Goal: Task Accomplishment & Management: Manage account settings

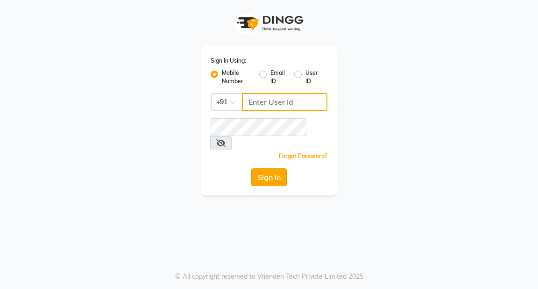
type input "9818659761"
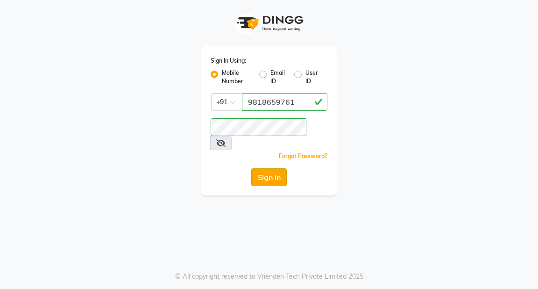
click at [267, 168] on button "Sign In" at bounding box center [269, 177] width 36 height 18
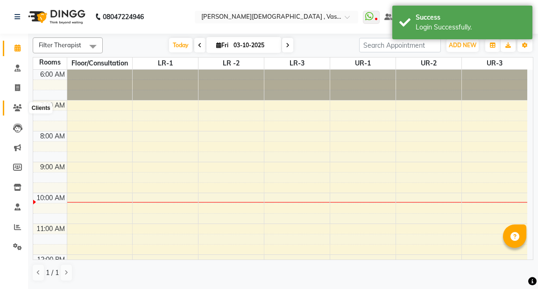
click at [22, 108] on span at bounding box center [17, 108] width 16 height 11
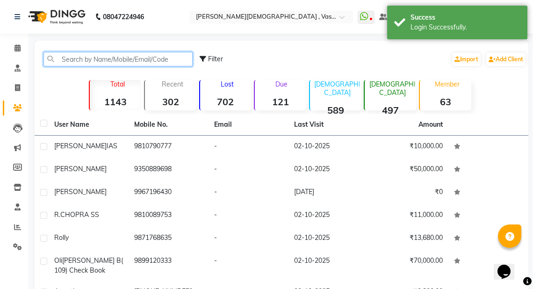
click at [81, 60] on input "text" at bounding box center [117, 59] width 149 height 14
type input "v"
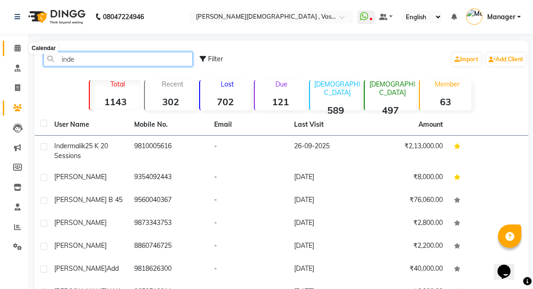
type input "inde"
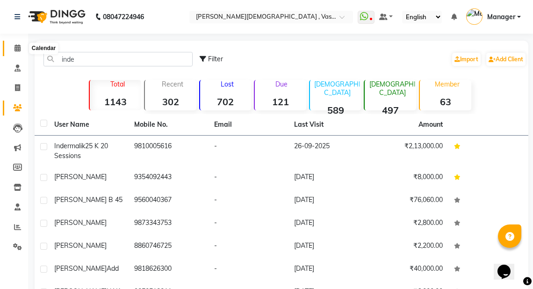
click at [17, 47] on icon at bounding box center [17, 47] width 6 height 7
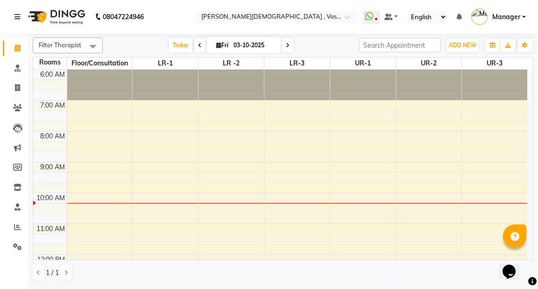
click at [218, 45] on icon at bounding box center [218, 45] width 5 height 6
select select "10"
select select "2025"
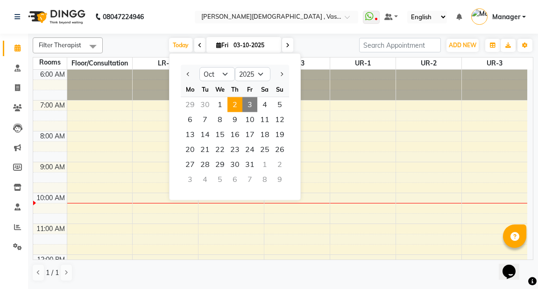
click at [234, 103] on span "2" at bounding box center [235, 104] width 15 height 15
type input "02-10-2025"
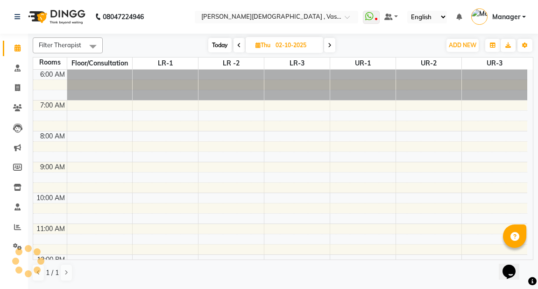
scroll to position [123, 0]
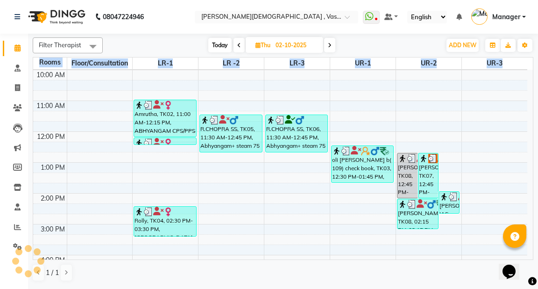
drag, startPoint x: 533, startPoint y: 134, endPoint x: 537, endPoint y: 69, distance: 65.6
click at [537, 69] on div "Filter Therapist Select All [PERSON_NAME] V [PERSON_NAME] [PERSON_NAME] A K [PE…" at bounding box center [283, 161] width 510 height 254
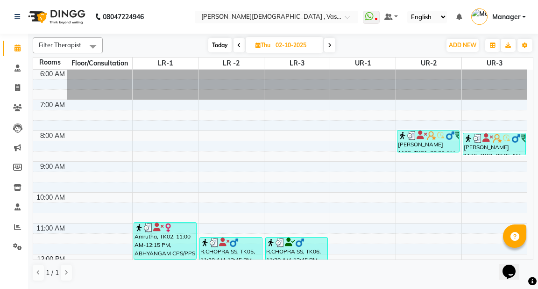
scroll to position [0, 0]
drag, startPoint x: 533, startPoint y: 135, endPoint x: 529, endPoint y: 76, distance: 59.0
click at [529, 76] on div "6:00 AM 7:00 AM 8:00 AM 9:00 AM 10:00 AM 11:00 AM 12:00 PM 1:00 PM 2:00 PM 3:00…" at bounding box center [283, 165] width 500 height 190
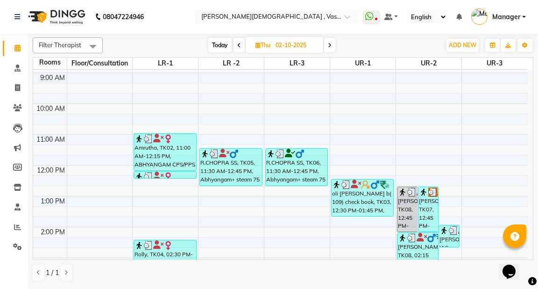
scroll to position [87, 0]
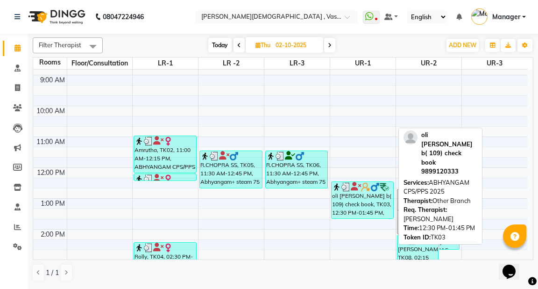
click at [378, 202] on div "oli [PERSON_NAME] b( 109) check book, TK03, 12:30 PM-01:45 PM, ABHYANGAM CPS/PP…" at bounding box center [363, 200] width 62 height 36
select select "3"
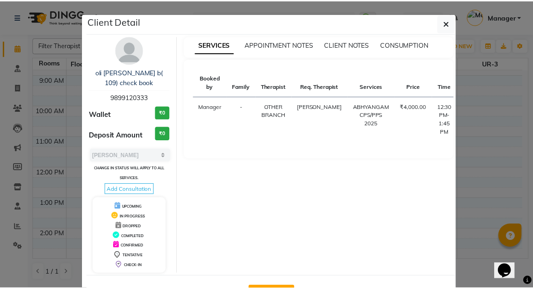
scroll to position [34, 0]
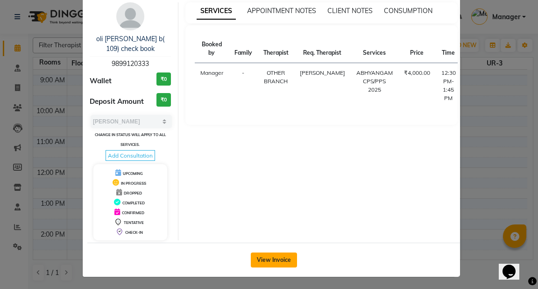
click at [258, 258] on button "View Invoice" at bounding box center [274, 259] width 46 height 15
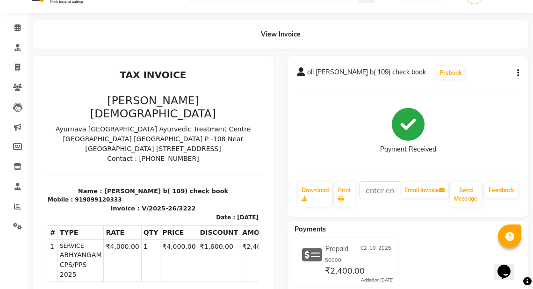
scroll to position [7, 0]
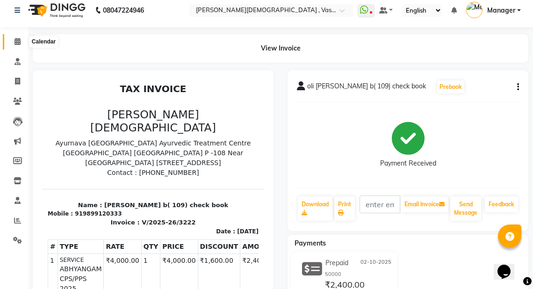
click at [16, 38] on icon at bounding box center [17, 41] width 6 height 7
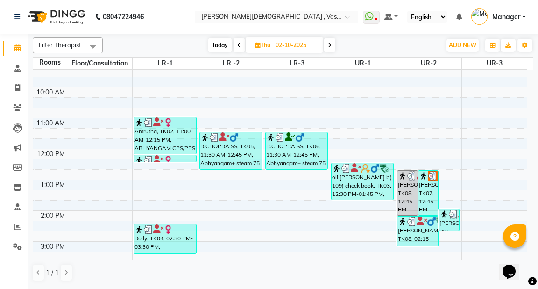
scroll to position [132, 0]
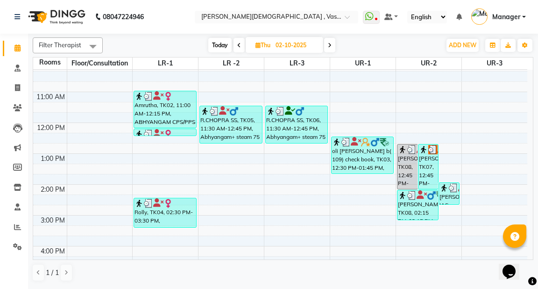
drag, startPoint x: 534, startPoint y: 185, endPoint x: 534, endPoint y: 205, distance: 20.1
click at [534, 205] on div "Filter Therapist Select All [PERSON_NAME] V [PERSON_NAME] [PERSON_NAME] A K [PE…" at bounding box center [283, 161] width 510 height 254
click at [217, 215] on div "6:00 AM 7:00 AM 8:00 AM 9:00 AM 10:00 AM 11:00 AM 12:00 PM 1:00 PM 2:00 PM 3:00…" at bounding box center [280, 169] width 494 height 462
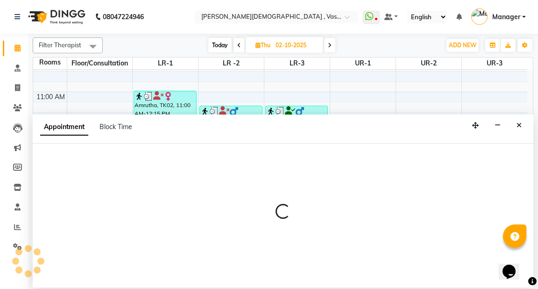
select select "900"
select select "tentative"
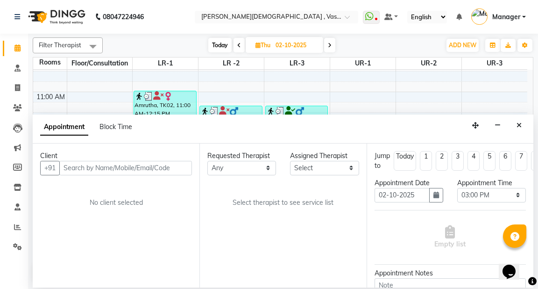
click at [79, 162] on input "text" at bounding box center [125, 168] width 133 height 14
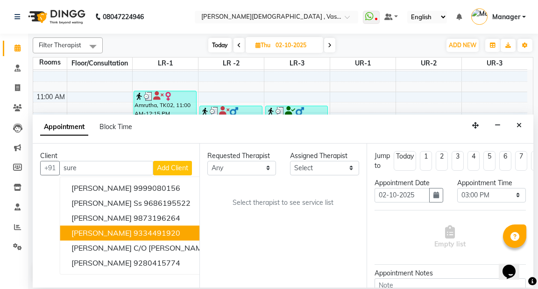
click at [126, 230] on span "[PERSON_NAME]" at bounding box center [102, 232] width 60 height 9
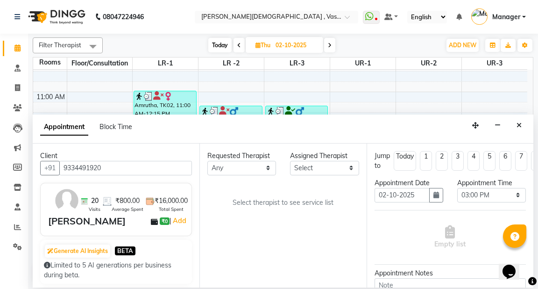
type input "9334491920"
click at [260, 168] on select "Any [PERSON_NAME] V [PERSON_NAME] [PERSON_NAME] A K [PERSON_NAME] N [PERSON_NAM…" at bounding box center [242, 168] width 69 height 14
select select "39036"
click at [208, 161] on select "Any [PERSON_NAME] V [PERSON_NAME] [PERSON_NAME] A K [PERSON_NAME] N [PERSON_NAM…" at bounding box center [242, 168] width 69 height 14
select select "39036"
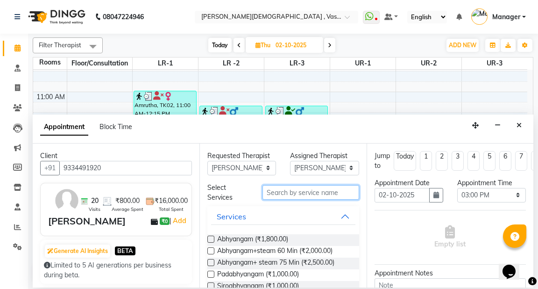
click at [271, 194] on input "text" at bounding box center [311, 192] width 96 height 14
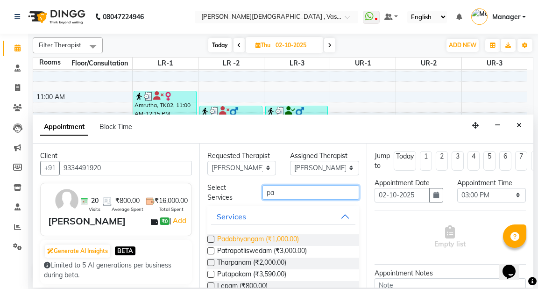
type input "pa"
click at [279, 236] on span "Padabhyangam (₹1,000.00)" at bounding box center [258, 240] width 82 height 12
checkbox input "true"
select select "2648"
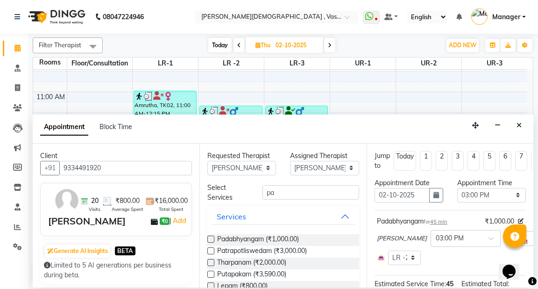
checkbox input "false"
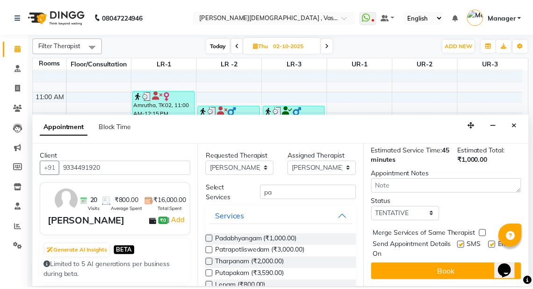
scroll to position [140, 0]
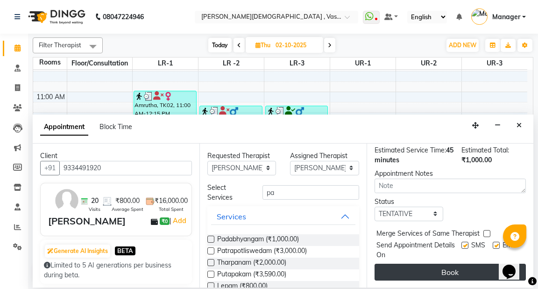
click at [437, 264] on button "Book" at bounding box center [450, 272] width 151 height 17
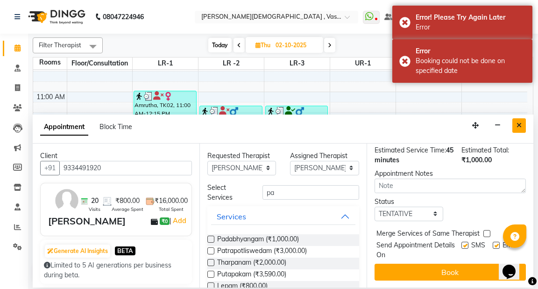
click at [518, 126] on icon "Close" at bounding box center [519, 125] width 5 height 7
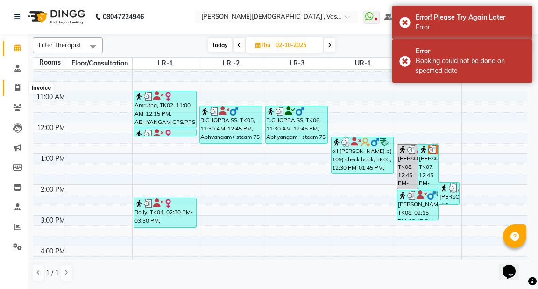
click at [15, 88] on icon at bounding box center [17, 87] width 5 height 7
select select "5571"
select select "service"
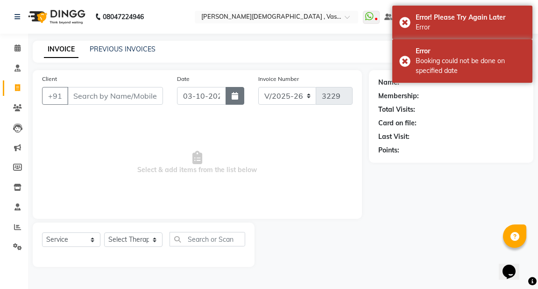
click at [230, 95] on button "button" at bounding box center [235, 96] width 19 height 18
select select "10"
select select "2025"
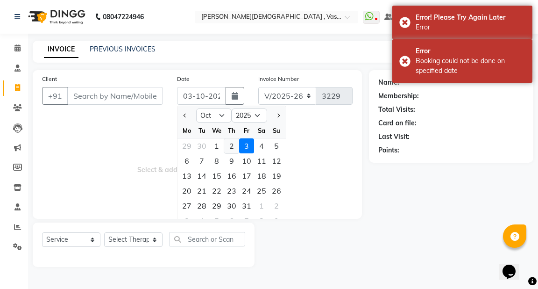
click at [233, 148] on div "2" at bounding box center [231, 145] width 15 height 15
type input "02-10-2025"
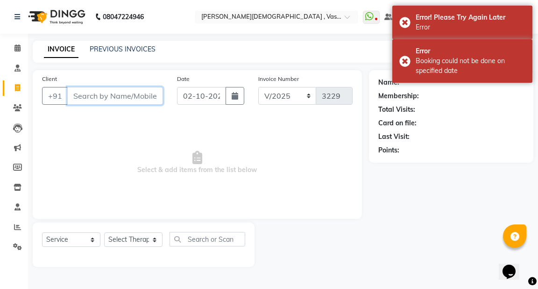
click at [108, 97] on input "Client" at bounding box center [115, 96] width 96 height 18
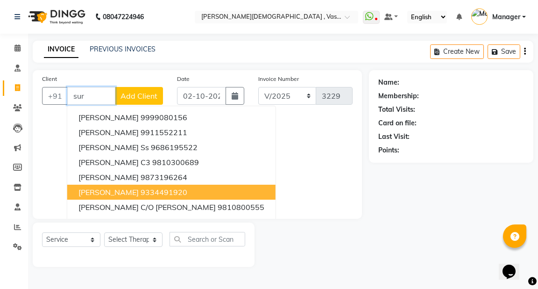
click at [126, 193] on span "[PERSON_NAME]" at bounding box center [109, 191] width 60 height 9
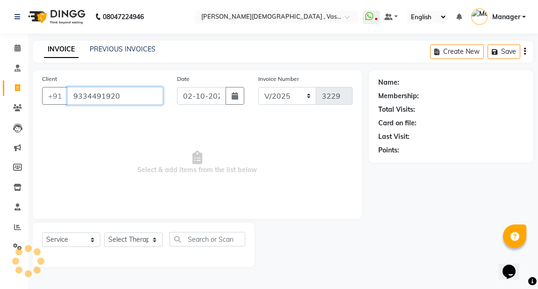
type input "9334491920"
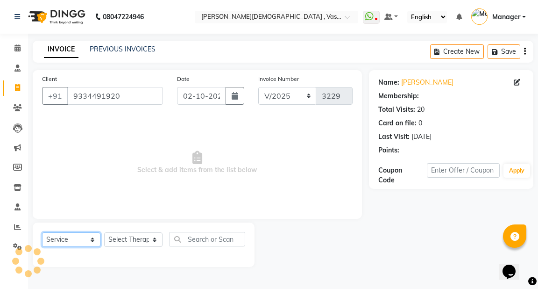
click at [93, 242] on select "Select Service Product Membership Package Voucher Prepaid Gift Card" at bounding box center [71, 239] width 58 height 14
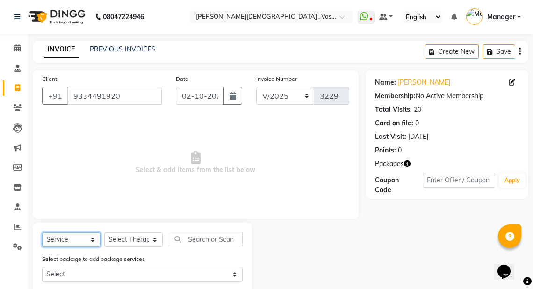
click at [42, 233] on select "Select Service Product Membership Package Voucher Prepaid Gift Card" at bounding box center [71, 239] width 58 height 14
click at [138, 242] on select "Select Therapist [PERSON_NAME] V [PERSON_NAME] [PERSON_NAME] A K [PERSON_NAME] …" at bounding box center [133, 239] width 58 height 14
select select "39036"
click at [104, 233] on select "Select Therapist [PERSON_NAME] V [PERSON_NAME] [PERSON_NAME] A K [PERSON_NAME] …" at bounding box center [133, 239] width 58 height 14
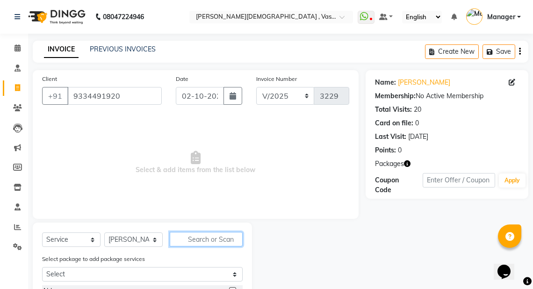
click at [189, 240] on input "text" at bounding box center [206, 239] width 73 height 14
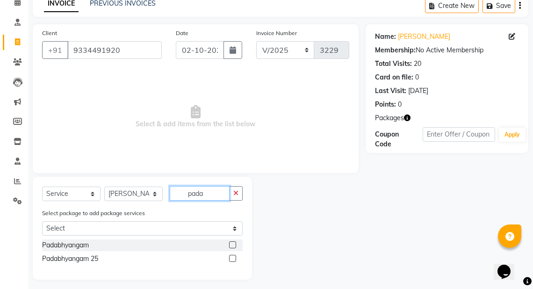
scroll to position [51, 0]
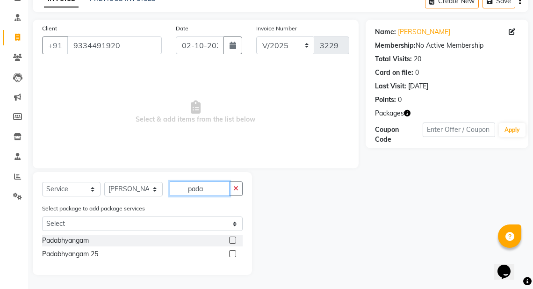
type input "pada"
click at [231, 240] on label at bounding box center [232, 239] width 7 height 7
click at [231, 240] on input "checkbox" at bounding box center [232, 240] width 6 height 6
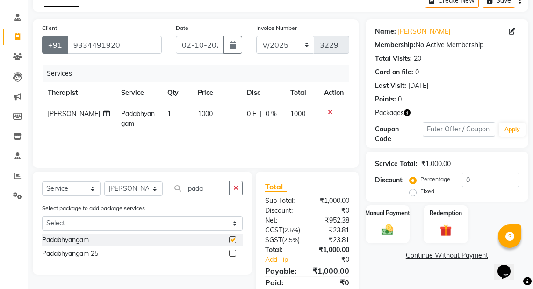
checkbox input "false"
click at [404, 218] on div "Manual Payment" at bounding box center [388, 224] width 46 height 40
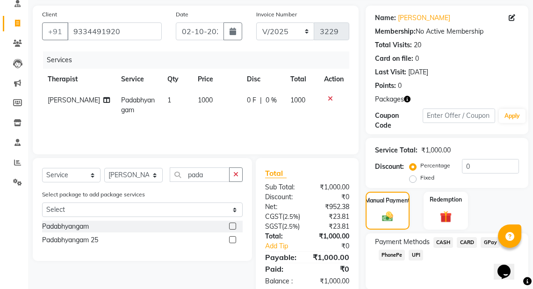
scroll to position [105, 0]
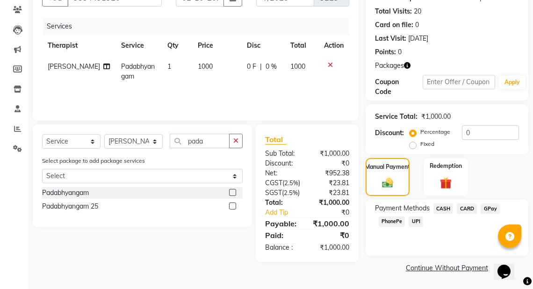
drag, startPoint x: 443, startPoint y: 201, endPoint x: 538, endPoint y: 200, distance: 94.9
click at [444, 203] on span "CASH" at bounding box center [443, 208] width 20 height 11
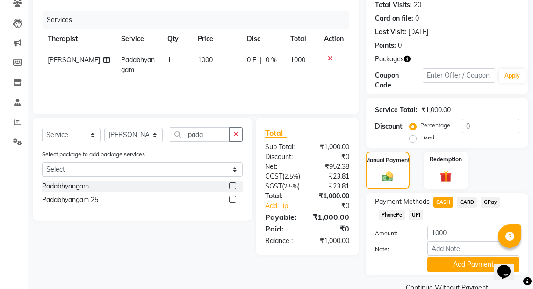
scroll to position [125, 0]
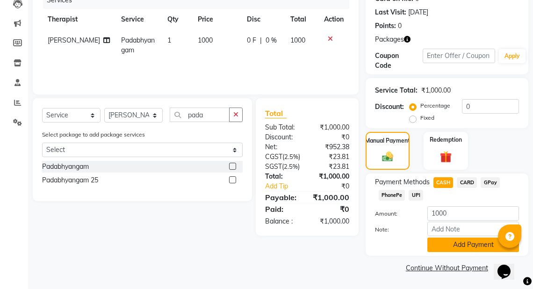
click at [464, 251] on button "Add Payment" at bounding box center [473, 244] width 92 height 14
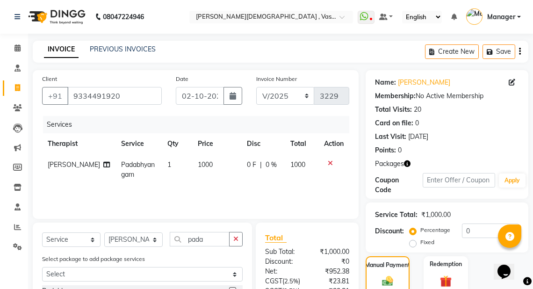
scroll to position [153, 0]
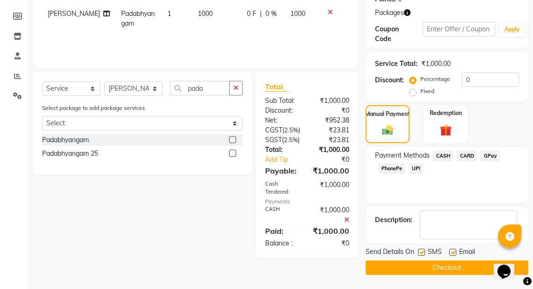
click at [462, 264] on button "Checkout" at bounding box center [446, 267] width 163 height 14
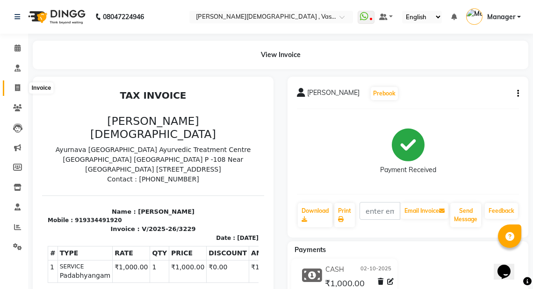
click at [19, 84] on icon at bounding box center [17, 87] width 5 height 7
select select "5571"
select select "service"
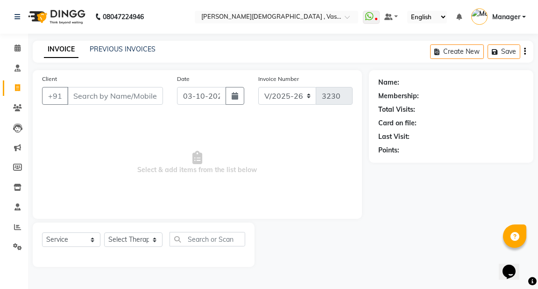
click at [80, 94] on input "Client" at bounding box center [115, 96] width 96 height 18
type input "9582965010"
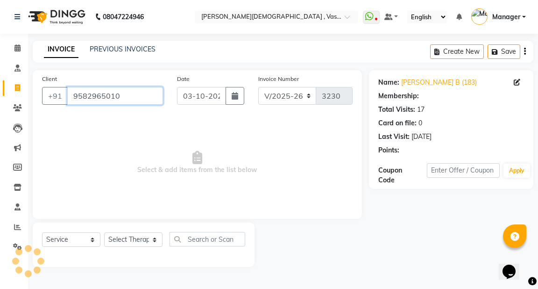
drag, startPoint x: 131, startPoint y: 96, endPoint x: 69, endPoint y: 95, distance: 61.7
click at [69, 95] on input "9582965010" at bounding box center [115, 96] width 96 height 18
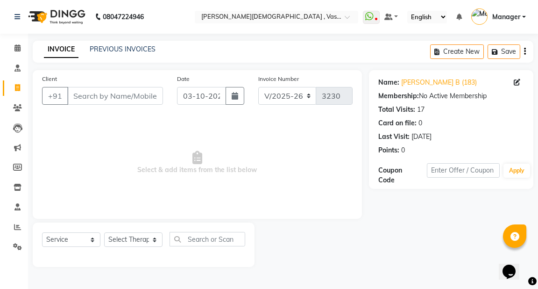
drag, startPoint x: 69, startPoint y: 95, endPoint x: 237, endPoint y: 150, distance: 176.8
click at [237, 150] on span "Select & add items from the list below" at bounding box center [197, 162] width 311 height 93
click at [95, 93] on input "Client" at bounding box center [115, 96] width 96 height 18
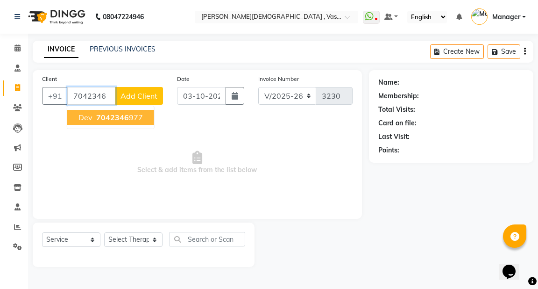
click at [91, 119] on span "Dev" at bounding box center [86, 117] width 14 height 9
type input "7042346977"
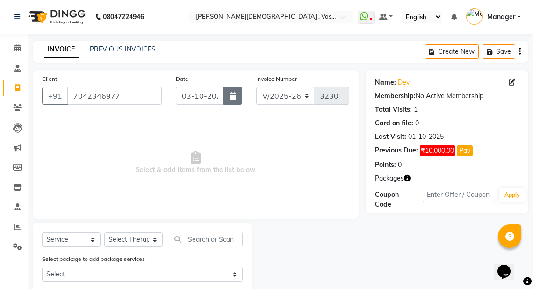
click at [230, 94] on icon "button" at bounding box center [232, 95] width 7 height 7
select select "10"
select select "2025"
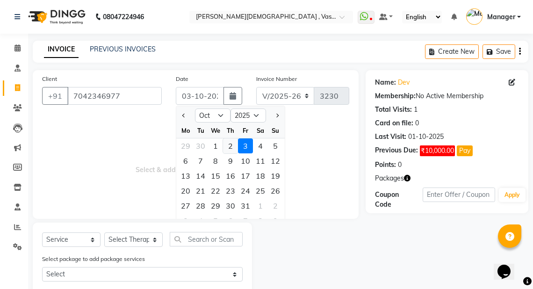
click at [233, 148] on div "2" at bounding box center [230, 145] width 15 height 15
type input "02-10-2025"
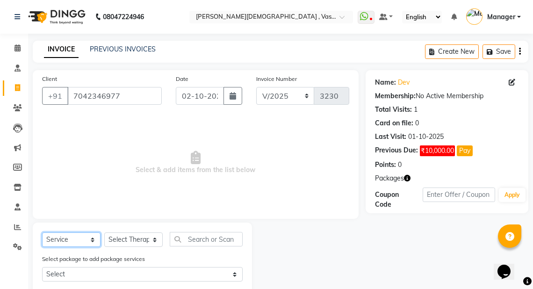
click at [88, 242] on select "Select Service Product Membership Package Voucher Prepaid Gift Card" at bounding box center [71, 239] width 58 height 14
click at [42, 233] on select "Select Service Product Membership Package Voucher Prepaid Gift Card" at bounding box center [71, 239] width 58 height 14
click at [151, 240] on select "Select Therapist [PERSON_NAME] V [PERSON_NAME] [PERSON_NAME] A K [PERSON_NAME] …" at bounding box center [133, 239] width 58 height 14
select select "81006"
click at [104, 233] on select "Select Therapist [PERSON_NAME] V [PERSON_NAME] [PERSON_NAME] A K [PERSON_NAME] …" at bounding box center [133, 239] width 58 height 14
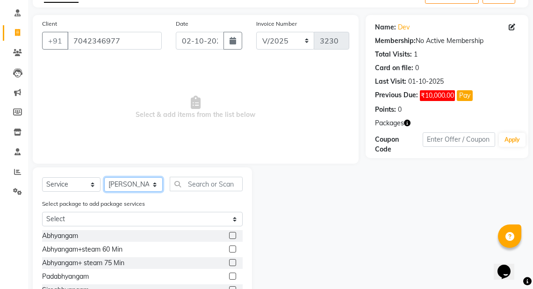
scroll to position [60, 0]
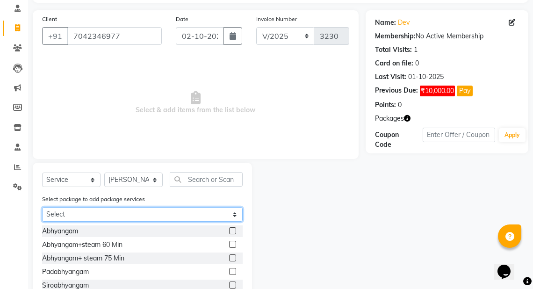
click at [123, 214] on select "Select dev" at bounding box center [142, 214] width 201 height 14
select select "1: Object"
click at [42, 216] on select "Select dev" at bounding box center [142, 214] width 201 height 14
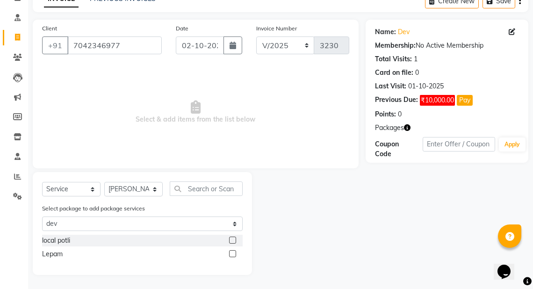
click at [235, 241] on label at bounding box center [232, 239] width 7 height 7
click at [235, 241] on input "checkbox" at bounding box center [232, 240] width 6 height 6
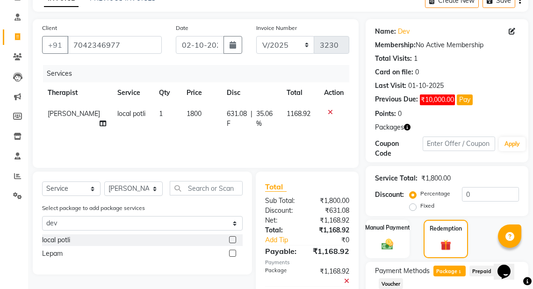
checkbox input "false"
click at [232, 252] on label at bounding box center [232, 253] width 7 height 7
click at [232, 252] on input "checkbox" at bounding box center [232, 254] width 6 height 6
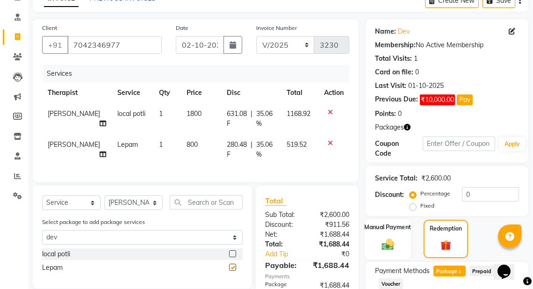
checkbox input "false"
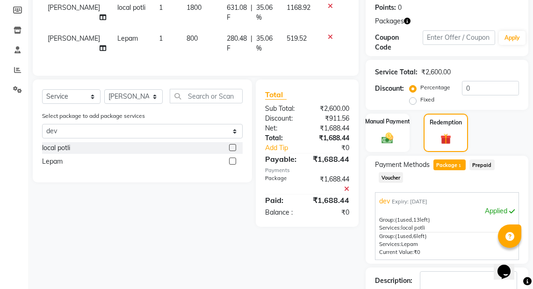
scroll to position [181, 0]
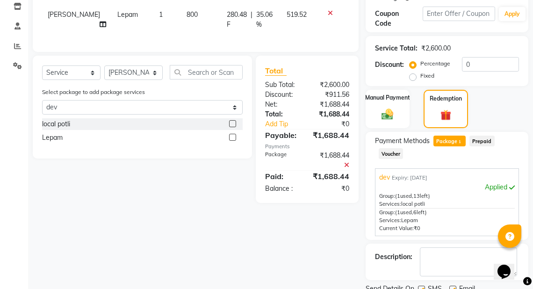
click at [446, 137] on span "Package 1" at bounding box center [449, 141] width 32 height 11
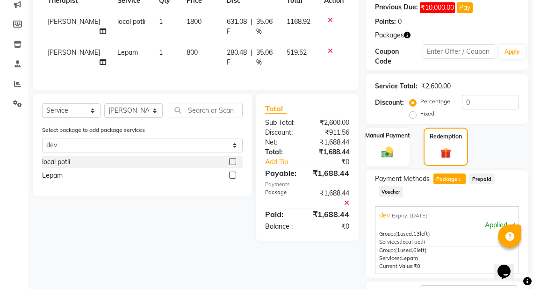
scroll to position [217, 0]
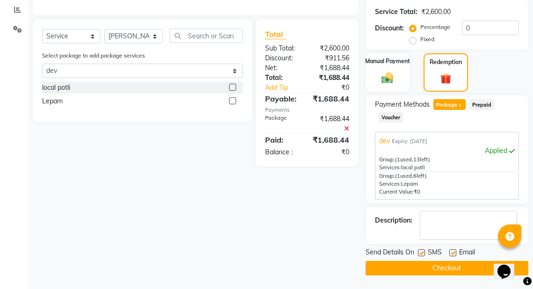
click at [464, 267] on button "Checkout" at bounding box center [446, 268] width 163 height 14
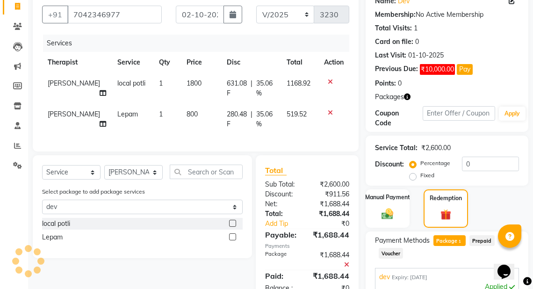
scroll to position [33, 0]
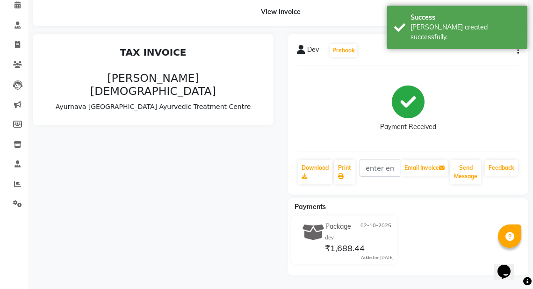
drag, startPoint x: 538, startPoint y: 205, endPoint x: 535, endPoint y: 260, distance: 55.2
click at [533, 246] on html "08047224946 Select Location × Ayurnava Ayurveda , Vasant Kunj WhatsApp Status ✕…" at bounding box center [266, 101] width 533 height 289
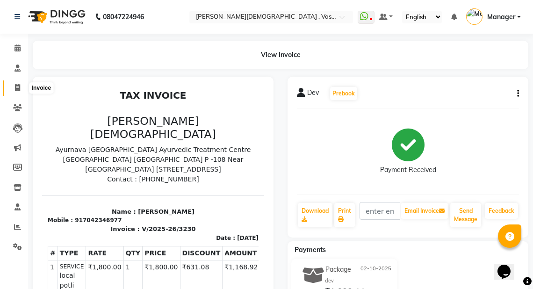
click at [19, 88] on icon at bounding box center [17, 87] width 5 height 7
select select "service"
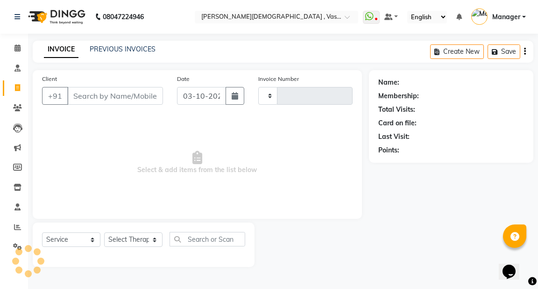
type input "3231"
select select "5571"
click at [86, 97] on input "Client" at bounding box center [115, 96] width 96 height 18
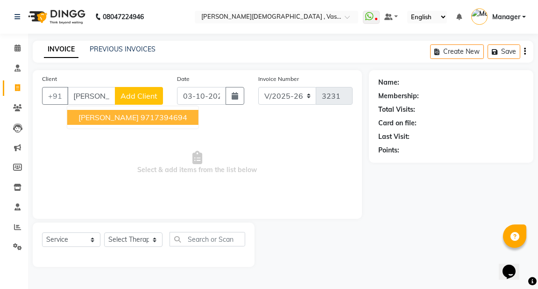
click at [99, 115] on span "[PERSON_NAME]" at bounding box center [109, 117] width 60 height 9
type input "9717394694"
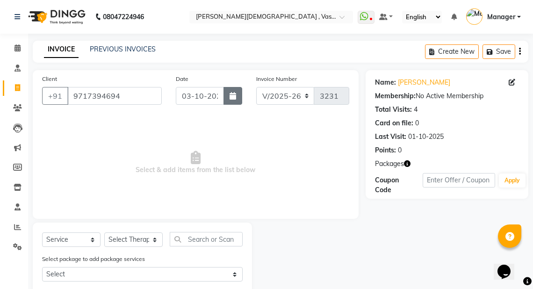
click at [230, 95] on icon "button" at bounding box center [232, 95] width 7 height 7
select select "10"
select select "2025"
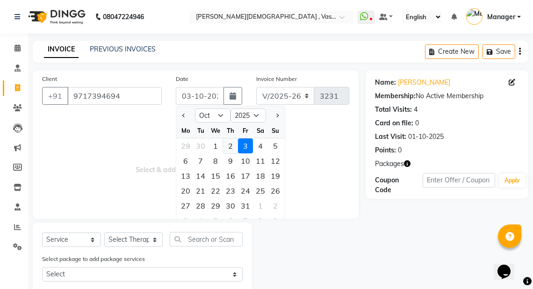
click at [230, 144] on div "2" at bounding box center [230, 145] width 15 height 15
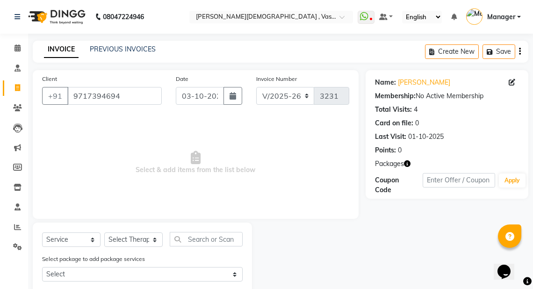
type input "02-10-2025"
click at [80, 245] on select "Select Service Product Membership Package Voucher Prepaid Gift Card" at bounding box center [71, 239] width 58 height 14
click at [42, 233] on select "Select Service Product Membership Package Voucher Prepaid Gift Card" at bounding box center [71, 239] width 58 height 14
click at [138, 244] on select "Select Therapist [PERSON_NAME] V [PERSON_NAME] [PERSON_NAME] A K [PERSON_NAME] …" at bounding box center [133, 239] width 58 height 14
select select "39036"
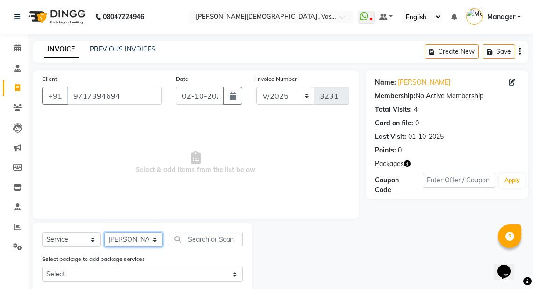
click at [104, 233] on select "Select Therapist [PERSON_NAME] V [PERSON_NAME] [PERSON_NAME] A K [PERSON_NAME] …" at bounding box center [133, 239] width 58 height 14
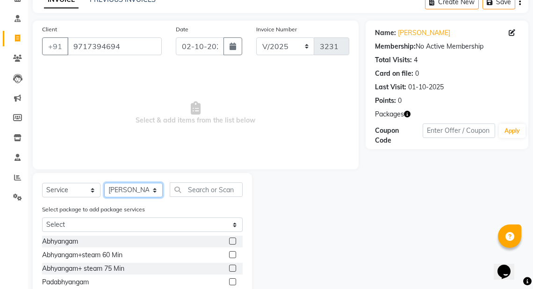
scroll to position [69, 0]
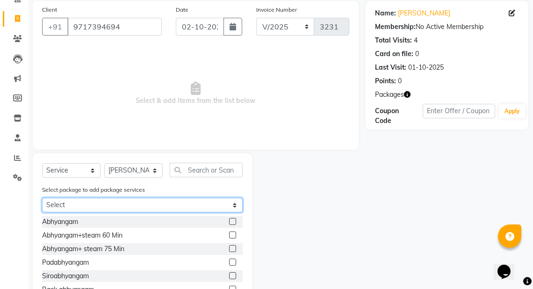
click at [144, 206] on select "Select [PERSON_NAME]" at bounding box center [142, 205] width 201 height 14
select select "1: Object"
click at [42, 212] on select "Select [PERSON_NAME]" at bounding box center [142, 205] width 201 height 14
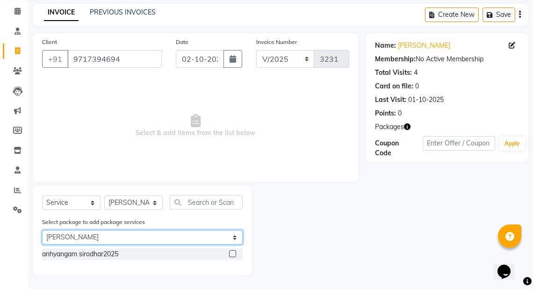
scroll to position [37, 0]
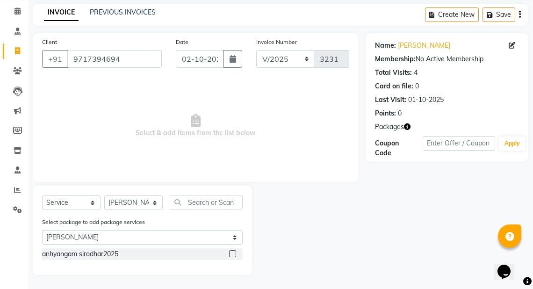
click at [233, 254] on label at bounding box center [232, 253] width 7 height 7
click at [233, 254] on input "checkbox" at bounding box center [232, 254] width 6 height 6
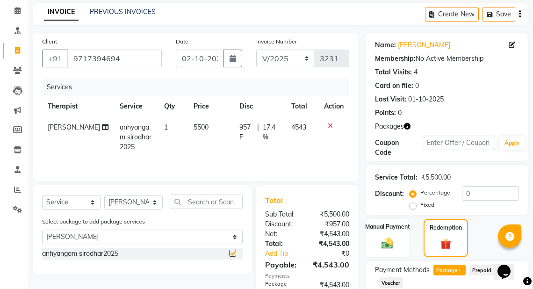
checkbox input "false"
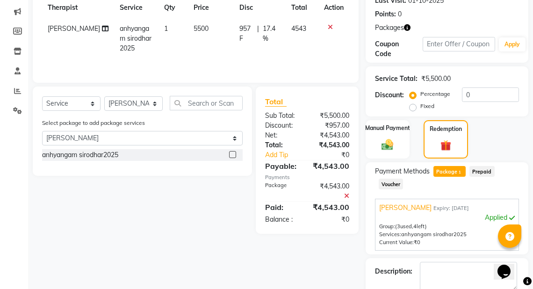
scroll to position [187, 0]
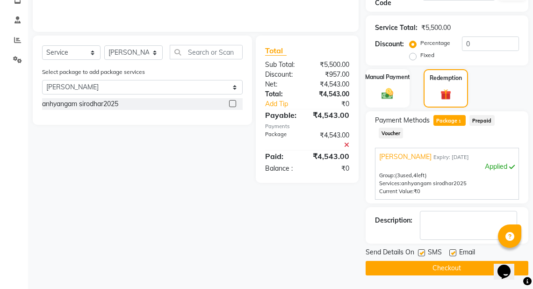
click at [449, 120] on span "Package 1" at bounding box center [449, 120] width 32 height 11
drag, startPoint x: 537, startPoint y: 177, endPoint x: 7, endPoint y: 8, distance: 556.4
click at [451, 271] on button "Checkout" at bounding box center [446, 268] width 163 height 14
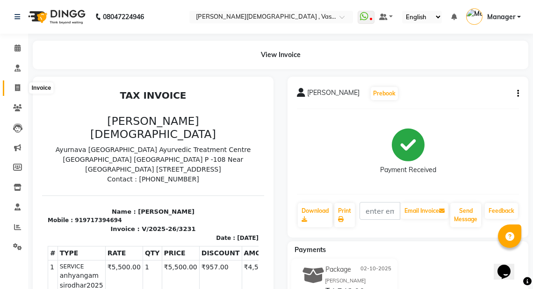
click at [21, 88] on span at bounding box center [17, 88] width 16 height 11
select select "service"
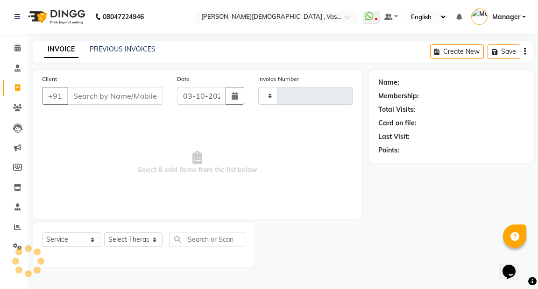
type input "3232"
select select "5571"
click at [89, 97] on input "Client" at bounding box center [115, 96] width 96 height 18
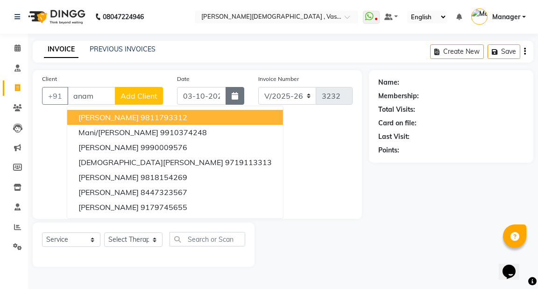
type input "anam"
click at [232, 94] on icon "button" at bounding box center [235, 95] width 7 height 7
select select "10"
select select "2025"
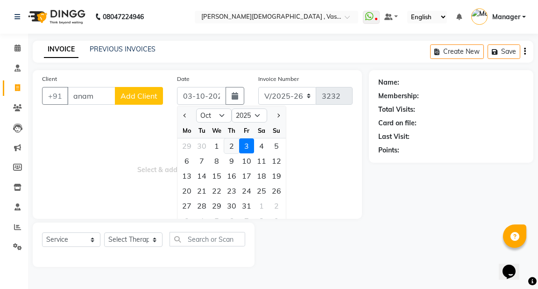
drag, startPoint x: 234, startPoint y: 147, endPoint x: 221, endPoint y: 142, distance: 13.9
click at [233, 147] on div "2" at bounding box center [231, 145] width 15 height 15
type input "02-10-2025"
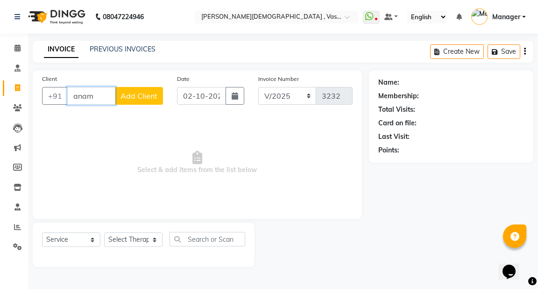
drag, startPoint x: 93, startPoint y: 98, endPoint x: 72, endPoint y: 97, distance: 20.6
click at [72, 97] on input "anam" at bounding box center [91, 96] width 48 height 18
type input "9871039777"
click at [133, 99] on span "Add Client" at bounding box center [139, 95] width 37 height 9
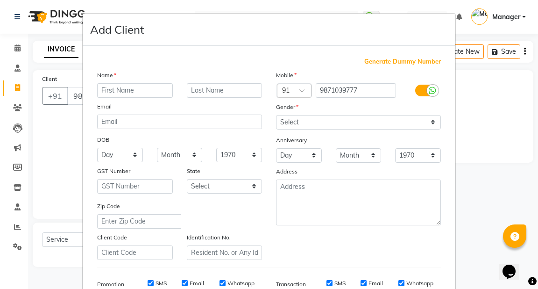
click at [103, 88] on input "text" at bounding box center [135, 90] width 76 height 14
type input "[PERSON_NAME] D2"
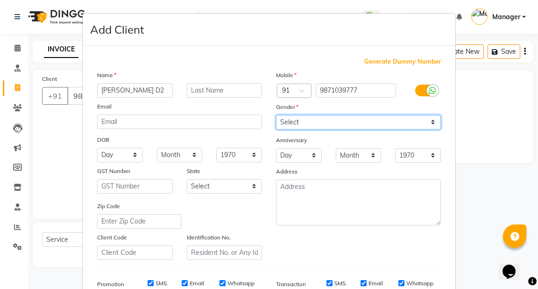
click at [375, 126] on select "Select [DEMOGRAPHIC_DATA] [DEMOGRAPHIC_DATA] Other Prefer Not To Say" at bounding box center [358, 122] width 165 height 14
select select "[DEMOGRAPHIC_DATA]"
click at [276, 115] on select "Select [DEMOGRAPHIC_DATA] [DEMOGRAPHIC_DATA] Other Prefer Not To Say" at bounding box center [358, 122] width 165 height 14
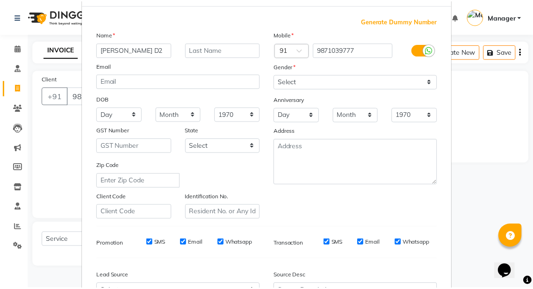
scroll to position [147, 0]
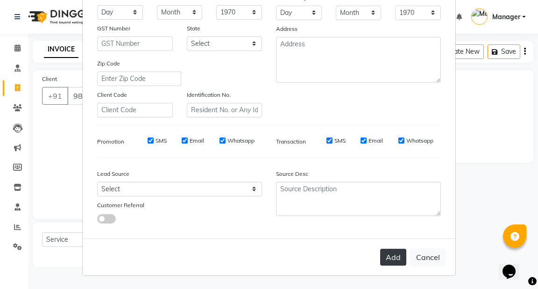
click at [388, 258] on button "Add" at bounding box center [393, 257] width 26 height 17
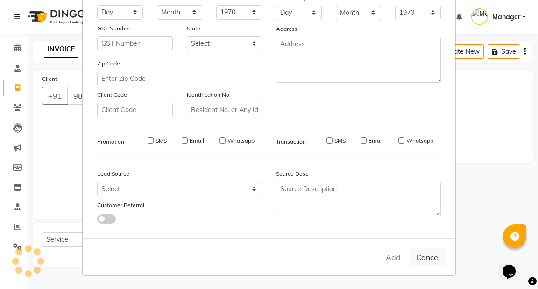
select select
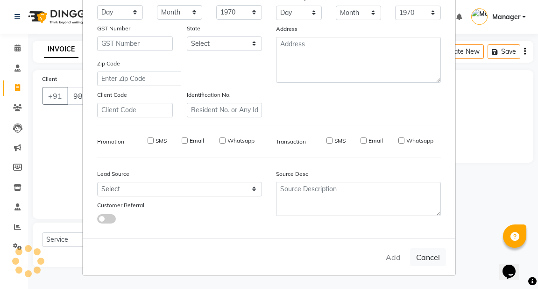
select select
checkbox input "false"
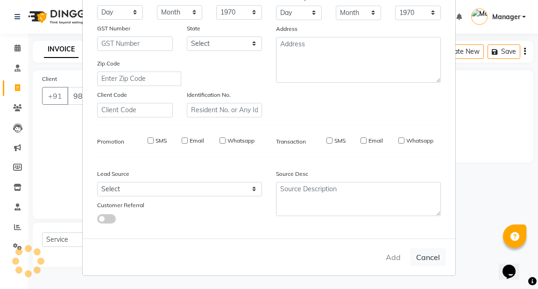
checkbox input "false"
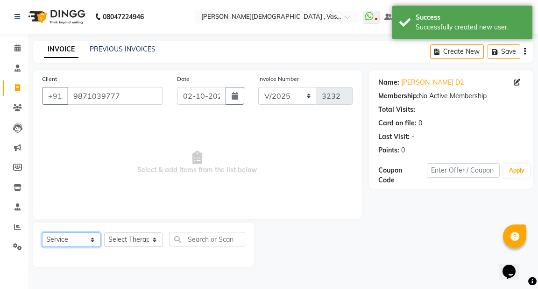
click at [92, 244] on select "Select Service Product Membership Package Voucher Prepaid Gift Card" at bounding box center [71, 239] width 58 height 14
click at [42, 233] on select "Select Service Product Membership Package Voucher Prepaid Gift Card" at bounding box center [71, 239] width 58 height 14
click at [148, 238] on select "Select Therapist [PERSON_NAME] V [PERSON_NAME] [PERSON_NAME] A K [PERSON_NAME] …" at bounding box center [133, 239] width 58 height 14
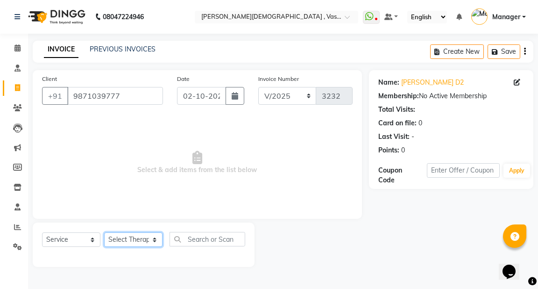
select select "71369"
click at [104, 233] on select "Select Therapist [PERSON_NAME] V [PERSON_NAME] [PERSON_NAME] A K [PERSON_NAME] …" at bounding box center [133, 239] width 58 height 14
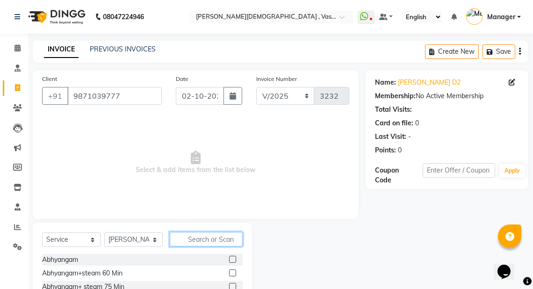
click at [183, 236] on input "text" at bounding box center [206, 239] width 73 height 14
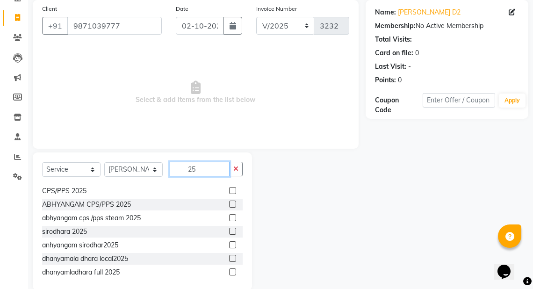
scroll to position [42, 0]
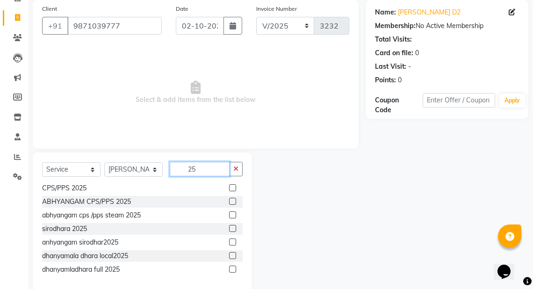
type input "25"
click at [229, 241] on label at bounding box center [232, 241] width 7 height 7
click at [229, 241] on input "checkbox" at bounding box center [232, 242] width 6 height 6
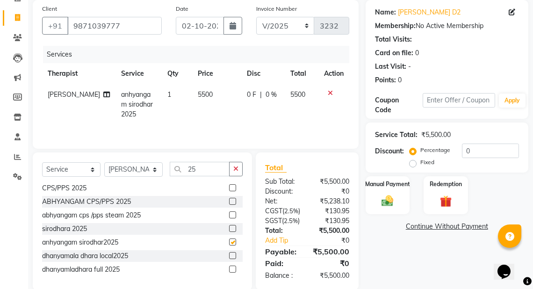
checkbox input "false"
click at [387, 196] on img at bounding box center [388, 200] width 20 height 14
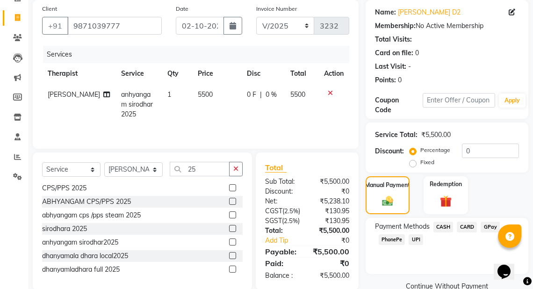
click at [471, 226] on span "CARD" at bounding box center [467, 227] width 20 height 11
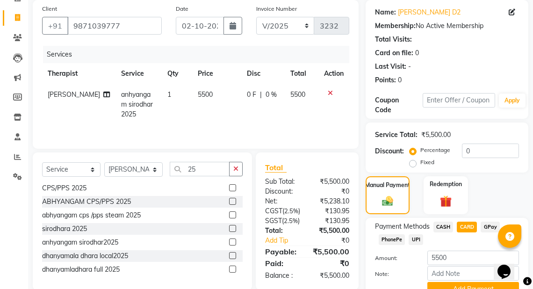
scroll to position [115, 0]
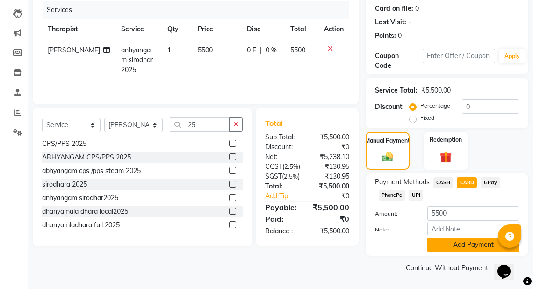
click at [465, 250] on button "Add Payment" at bounding box center [473, 244] width 92 height 14
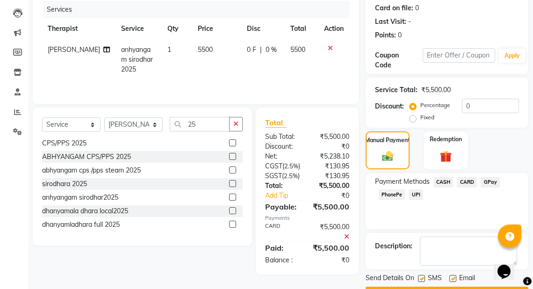
scroll to position [140, 0]
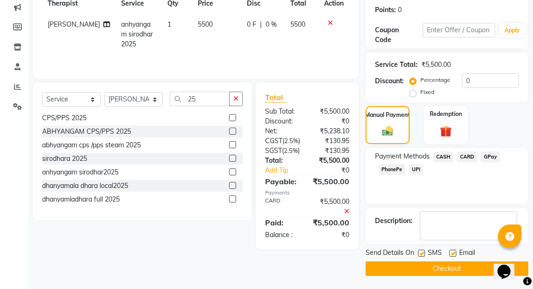
click at [420, 92] on label "Fixed" at bounding box center [427, 92] width 14 height 8
click at [411, 92] on input "Fixed" at bounding box center [414, 92] width 7 height 7
radio input "true"
drag, startPoint x: 493, startPoint y: 84, endPoint x: 445, endPoint y: 84, distance: 47.2
click at [445, 84] on div "Percentage Fixed 0" at bounding box center [464, 85] width 107 height 25
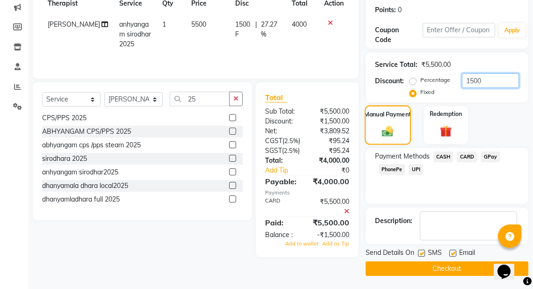
type input "1500"
click at [386, 123] on div "Manual Payment" at bounding box center [388, 125] width 46 height 40
click at [439, 154] on span "CASH" at bounding box center [443, 156] width 20 height 11
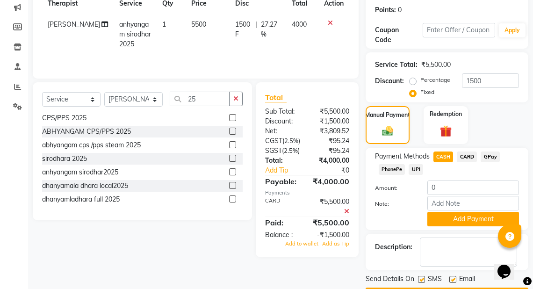
click at [344, 215] on icon at bounding box center [346, 211] width 5 height 7
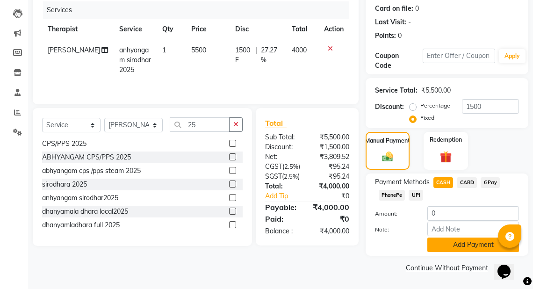
click at [472, 245] on button "Add Payment" at bounding box center [473, 244] width 92 height 14
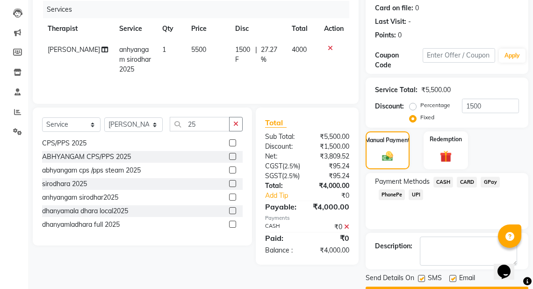
scroll to position [140, 0]
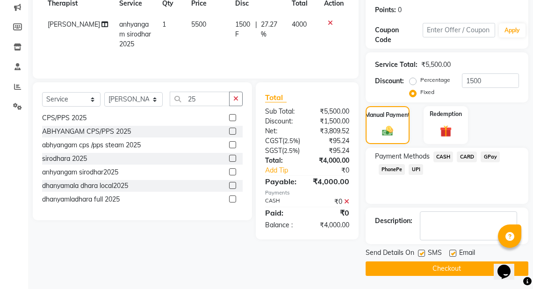
click at [450, 269] on button "Checkout" at bounding box center [446, 268] width 163 height 14
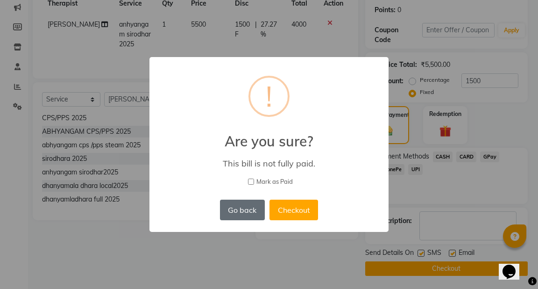
click at [251, 208] on button "Go back" at bounding box center [242, 210] width 45 height 21
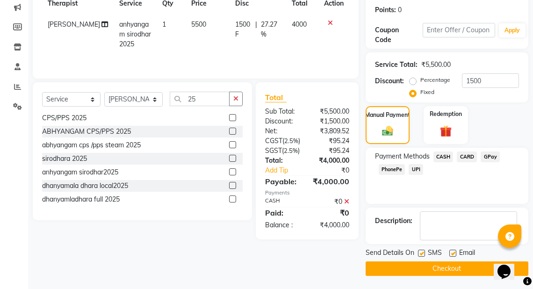
click at [347, 205] on icon at bounding box center [346, 201] width 5 height 7
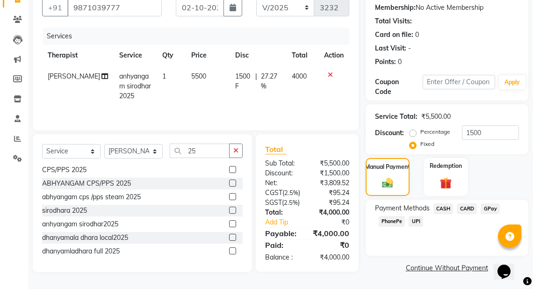
click at [442, 203] on span "CASH" at bounding box center [443, 208] width 20 height 11
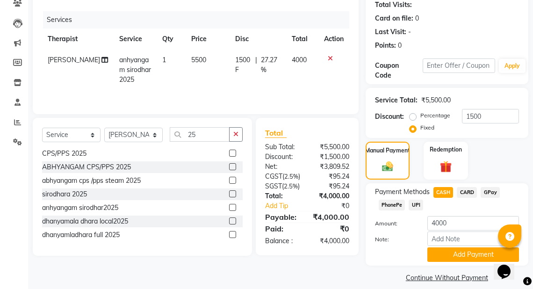
scroll to position [115, 0]
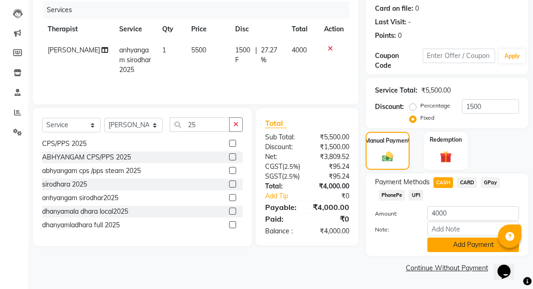
click at [467, 243] on button "Add Payment" at bounding box center [473, 244] width 92 height 14
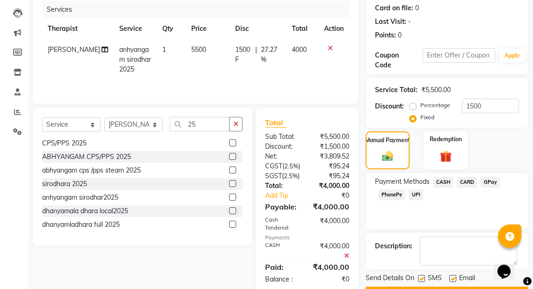
scroll to position [153, 0]
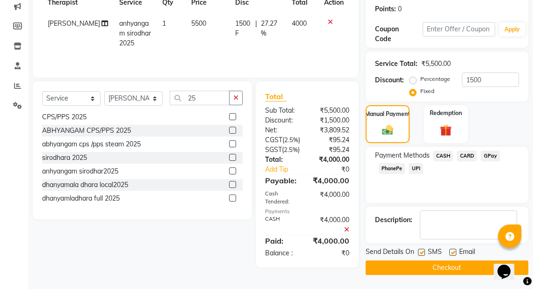
click at [447, 260] on button "Checkout" at bounding box center [446, 267] width 163 height 14
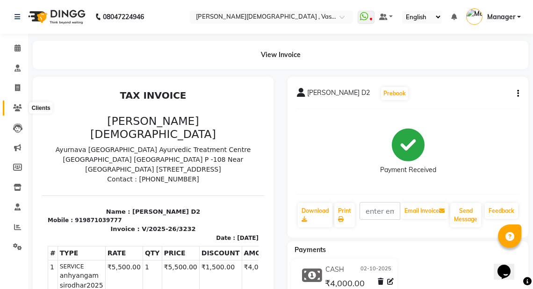
click at [16, 110] on icon at bounding box center [17, 107] width 9 height 7
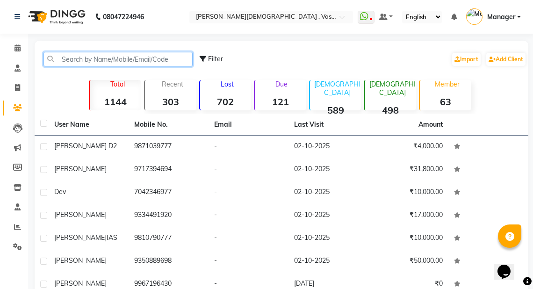
click at [178, 62] on input "text" at bounding box center [117, 59] width 149 height 14
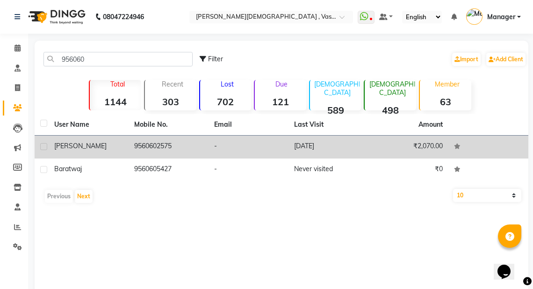
click at [237, 144] on td "-" at bounding box center [248, 147] width 80 height 23
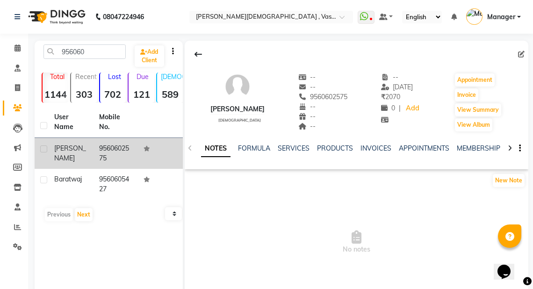
drag, startPoint x: 158, startPoint y: 6, endPoint x: 254, endPoint y: 215, distance: 230.0
click at [254, 215] on span "No notes" at bounding box center [357, 241] width 344 height 93
click at [99, 54] on input "956060" at bounding box center [84, 51] width 82 height 14
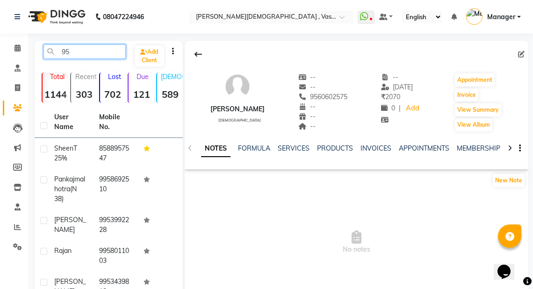
type input "9"
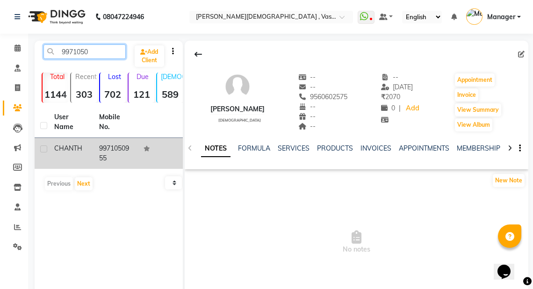
type input "9971050"
click at [111, 153] on td "9971050955" at bounding box center [115, 153] width 45 height 31
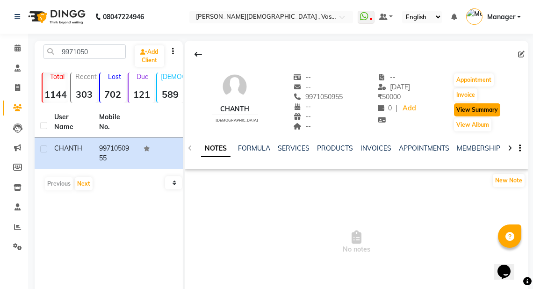
click at [480, 109] on button "View Summary" at bounding box center [477, 109] width 46 height 13
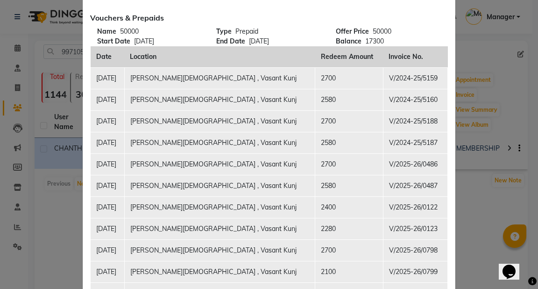
scroll to position [150, 0]
